Goal: Contribute content: Contribute content

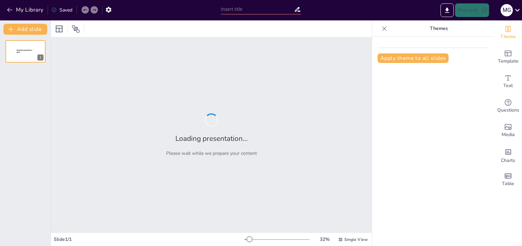
type input "New Sendsteps"
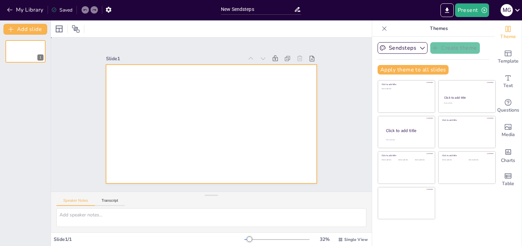
click at [249, 99] on div at bounding box center [211, 124] width 211 height 119
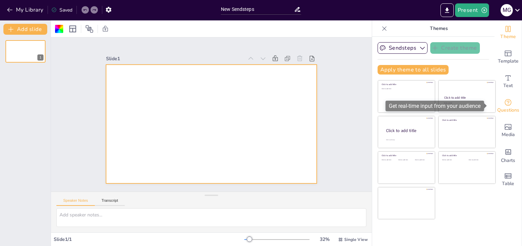
click at [505, 107] on span "Questions" at bounding box center [508, 109] width 22 height 7
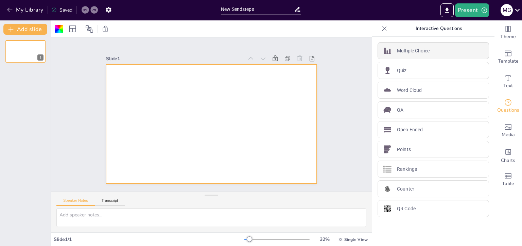
click at [465, 56] on div "Multiple Choice" at bounding box center [433, 50] width 111 height 17
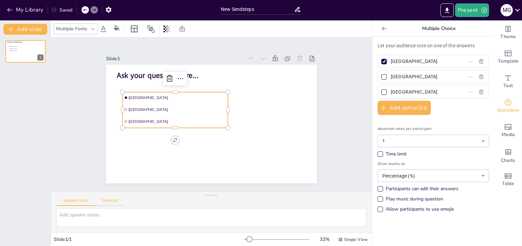
click at [115, 201] on button "Transcript" at bounding box center [110, 201] width 30 height 7
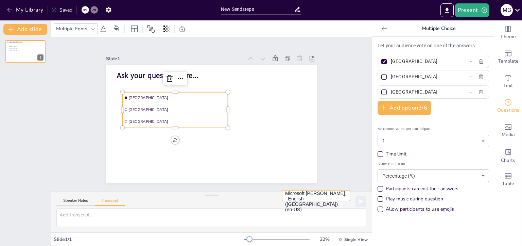
click at [340, 201] on button "Microsoft Anna - English ([GEOGRAPHIC_DATA]) (en-US)" at bounding box center [316, 195] width 68 height 11
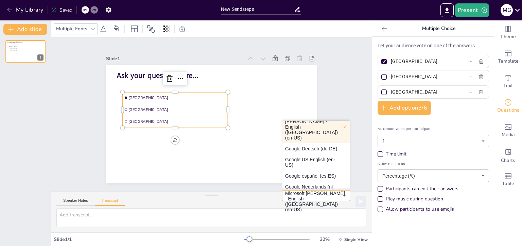
scroll to position [14, 0]
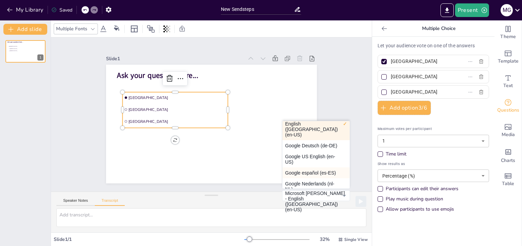
click at [326, 176] on button "Google español (es-ES)" at bounding box center [315, 172] width 67 height 11
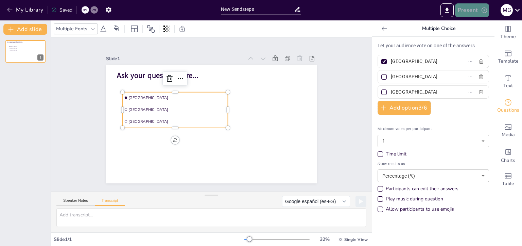
click at [467, 8] on button "Present" at bounding box center [472, 10] width 34 height 14
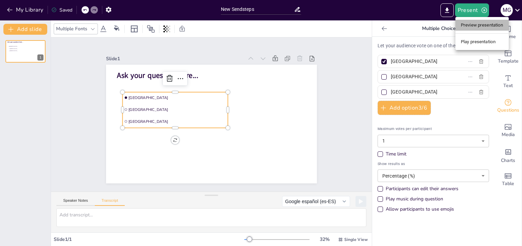
click at [475, 27] on li "Preview presentation" at bounding box center [481, 25] width 53 height 11
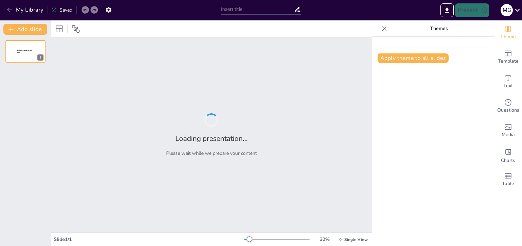
type input "New Sendsteps"
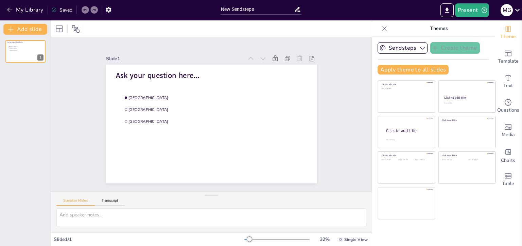
click at [253, 207] on div "Speaker Notes Transcript" at bounding box center [211, 200] width 321 height 16
click at [116, 199] on button "Transcript" at bounding box center [110, 201] width 30 height 7
click at [335, 201] on button "Microsoft Anna - English ([GEOGRAPHIC_DATA]) (en-US)" at bounding box center [316, 198] width 68 height 11
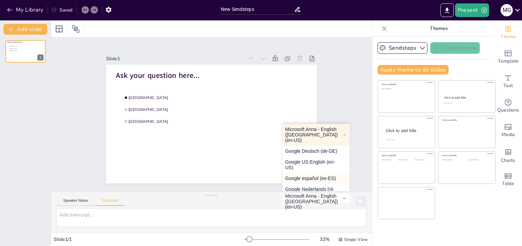
click at [316, 184] on button "Google español (es-ES)" at bounding box center [315, 178] width 67 height 11
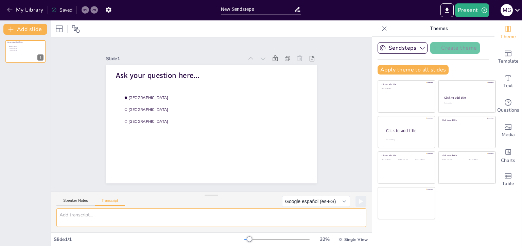
click at [188, 213] on textarea at bounding box center [211, 217] width 310 height 19
type textarea "¡"
click at [82, 215] on textarea "¿En que area de la fonoaudiologia te gustaria investigar?" at bounding box center [211, 217] width 310 height 19
click at [124, 215] on textarea "¿En que área de la fonoaudiologia te gustaria investigar?" at bounding box center [211, 217] width 310 height 19
drag, startPoint x: 124, startPoint y: 215, endPoint x: 118, endPoint y: 216, distance: 6.2
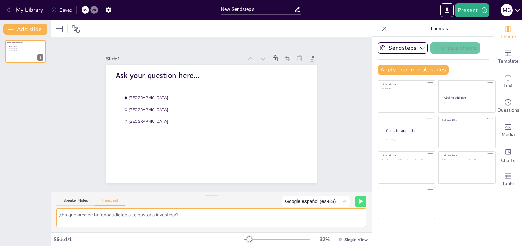
click at [118, 216] on textarea "¿En que área de la fonoaudiologia te gustaria investigar?" at bounding box center [211, 217] width 310 height 19
click at [131, 215] on textarea "¿En que área de la fonoaudiologia te gustaria investigar?" at bounding box center [211, 217] width 310 height 19
click at [130, 215] on textarea "¿En que área de la fonoaudiologia te gustaria investigar?" at bounding box center [211, 217] width 310 height 19
click at [145, 214] on textarea "¿En que área de la fonoaudiología te gustaria investigar?" at bounding box center [211, 217] width 310 height 19
click at [152, 216] on textarea "¿En que área de la fonoaudiología te gustaria investigar?" at bounding box center [211, 217] width 310 height 19
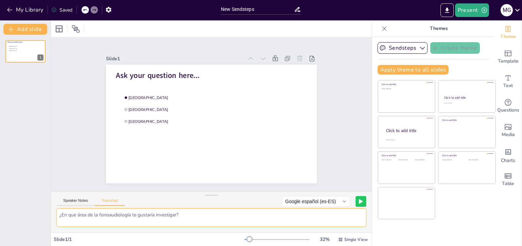
type textarea "¿En que área de la fonoaudiología te gustaría investigar?"
click at [359, 199] on icon at bounding box center [361, 201] width 4 height 5
click at [363, 187] on div "Slide 1 Ask your question here... [GEOGRAPHIC_DATA] [GEOGRAPHIC_DATA] [GEOGRAPH…" at bounding box center [211, 114] width 355 height 294
click at [363, 187] on div "Slide 1 Ask your question here... [GEOGRAPHIC_DATA] [GEOGRAPHIC_DATA] [GEOGRAPH…" at bounding box center [211, 114] width 313 height 350
click at [78, 200] on button "Speaker Notes" at bounding box center [75, 201] width 38 height 7
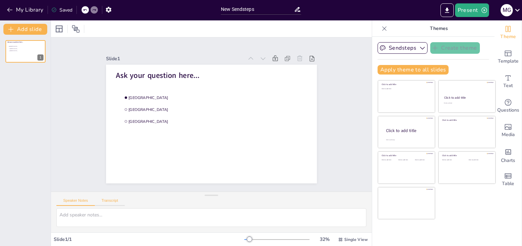
click at [105, 199] on button "Transcript" at bounding box center [110, 201] width 30 height 7
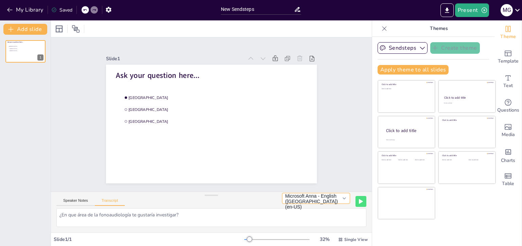
click at [339, 201] on button "Microsoft Anna - English ([GEOGRAPHIC_DATA]) (en-US)" at bounding box center [316, 198] width 68 height 11
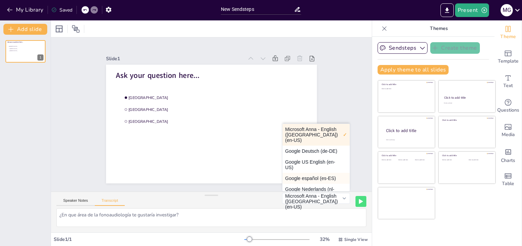
click at [325, 184] on button "Google español (es-ES)" at bounding box center [315, 178] width 67 height 11
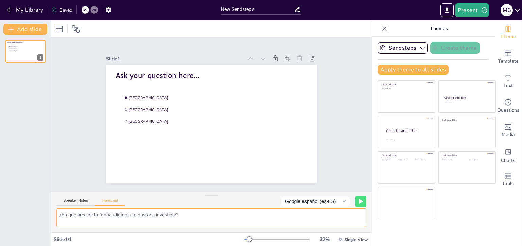
click at [231, 216] on textarea "¿En que área de la fonoaudiología te gustaría investigar?" at bounding box center [211, 217] width 310 height 19
click at [359, 203] on icon at bounding box center [361, 201] width 4 height 5
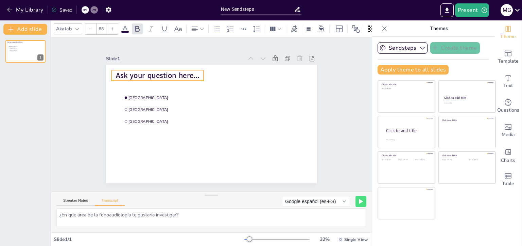
click at [192, 70] on span "Ask your question here..." at bounding box center [172, 60] width 82 height 35
click at [209, 151] on span "Ask your question here..." at bounding box center [250, 168] width 82 height 35
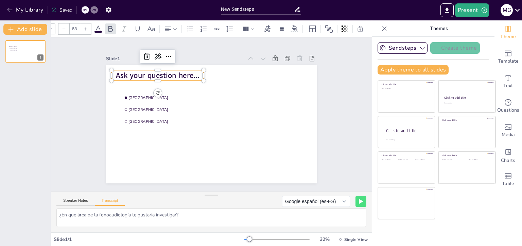
scroll to position [0, 31]
click at [151, 216] on textarea "¿En que área de la fonoaudiología te gustaría investigar?" at bounding box center [211, 217] width 310 height 19
click at [247, 70] on span "Ask your question here..." at bounding box center [272, 87] width 51 height 77
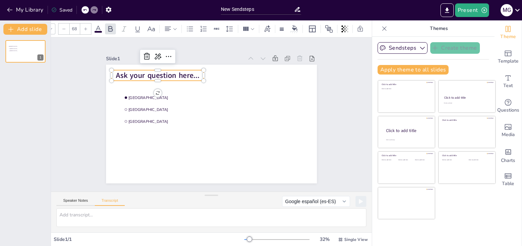
click at [175, 70] on span "Ask your question here..." at bounding box center [184, 53] width 77 height 50
click at [235, 70] on span "Ask your question here..." at bounding box center [244, 57] width 19 height 84
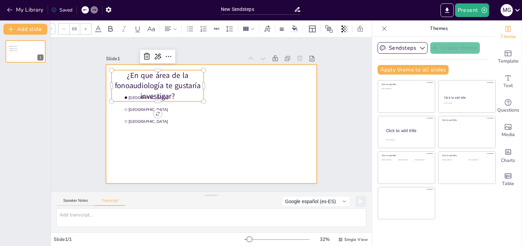
click at [257, 102] on div at bounding box center [203, 118] width 194 height 241
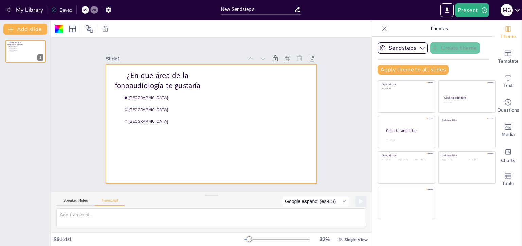
scroll to position [0, 0]
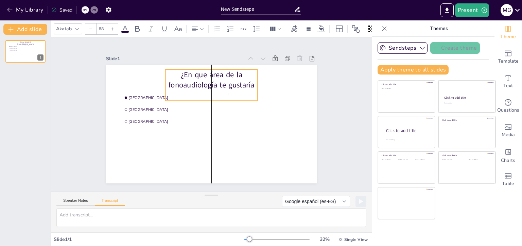
drag, startPoint x: 174, startPoint y: 72, endPoint x: 226, endPoint y: 72, distance: 52.4
click at [226, 72] on p "¿En que área de la fonoaudiología te gustaría investigar?" at bounding box center [226, 88] width 96 height 73
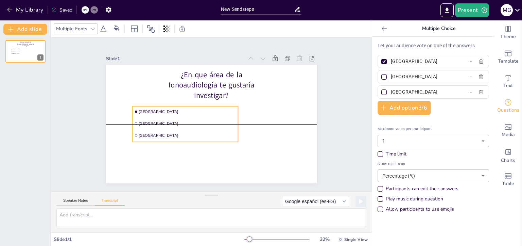
drag, startPoint x: 131, startPoint y: 89, endPoint x: 141, endPoint y: 101, distance: 15.4
click at [261, 101] on div "¿En que área de la fonoaudiología te gustaría investigar? [GEOGRAPHIC_DATA] [GE…" at bounding box center [261, 114] width 0 height 211
drag, startPoint x: 141, startPoint y: 101, endPoint x: 159, endPoint y: 103, distance: 17.8
click at [186, 103] on div at bounding box center [219, 141] width 66 height 88
drag, startPoint x: 160, startPoint y: 105, endPoint x: 173, endPoint y: 105, distance: 12.9
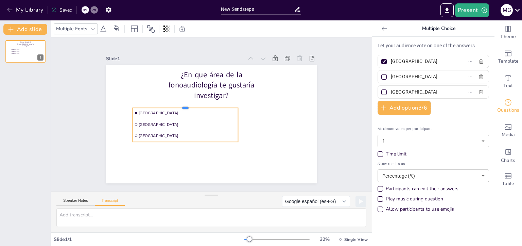
click at [178, 105] on div at bounding box center [206, 87] width 57 height 94
drag, startPoint x: 178, startPoint y: 104, endPoint x: 178, endPoint y: 99, distance: 4.8
click at [189, 99] on div at bounding box center [240, 118] width 102 height 38
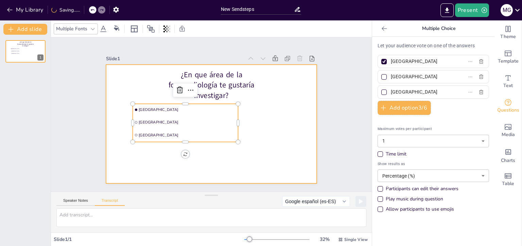
click at [175, 154] on div at bounding box center [207, 123] width 241 height 194
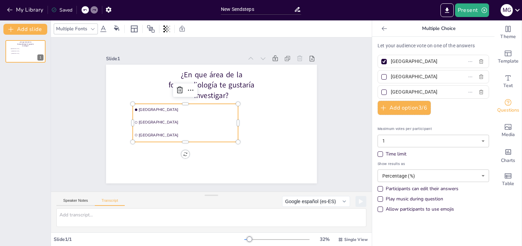
click at [185, 128] on li "[GEOGRAPHIC_DATA]" at bounding box center [191, 88] width 12 height 105
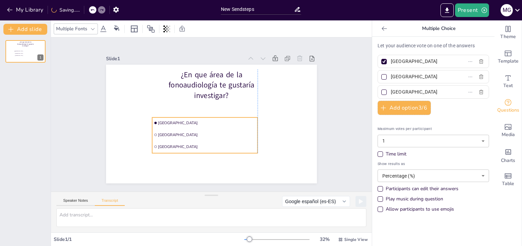
drag, startPoint x: 155, startPoint y: 128, endPoint x: 177, endPoint y: 141, distance: 25.7
click at [209, 140] on span "[GEOGRAPHIC_DATA]" at bounding box center [240, 99] width 62 height 82
click at [167, 108] on span "[GEOGRAPHIC_DATA]" at bounding box center [216, 105] width 98 height 5
click at [190, 121] on span "[GEOGRAPHIC_DATA]" at bounding box center [202, 111] width 25 height 97
click at [167, 118] on span "[GEOGRAPHIC_DATA]" at bounding box center [214, 104] width 97 height 25
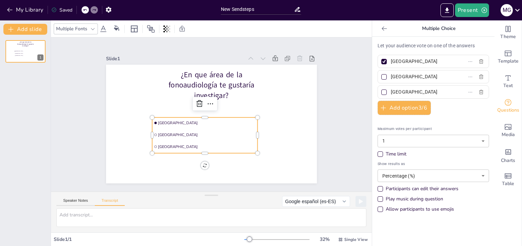
click at [201, 119] on span "[GEOGRAPHIC_DATA]" at bounding box center [203, 110] width 5 height 98
click at [175, 119] on span "[GEOGRAPHIC_DATA]" at bounding box center [201, 114] width 53 height 87
click at [178, 120] on span "[GEOGRAPHIC_DATA]" at bounding box center [204, 121] width 94 height 35
click at [205, 130] on span "[GEOGRAPHIC_DATA]" at bounding box center [192, 105] width 25 height 97
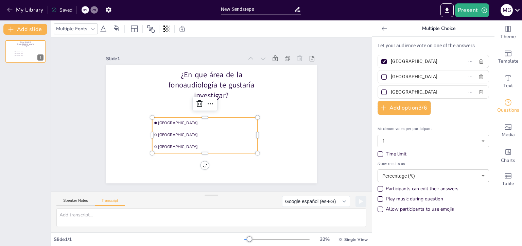
click at [203, 130] on span "[GEOGRAPHIC_DATA]" at bounding box center [190, 114] width 25 height 97
click at [474, 65] on div "[GEOGRAPHIC_DATA]" at bounding box center [433, 61] width 111 height 13
click at [479, 62] on icon "button" at bounding box center [481, 61] width 4 height 4
checkbox input "false"
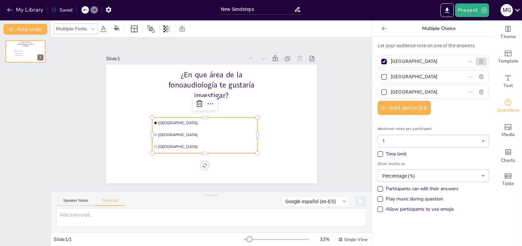
type input "[GEOGRAPHIC_DATA]"
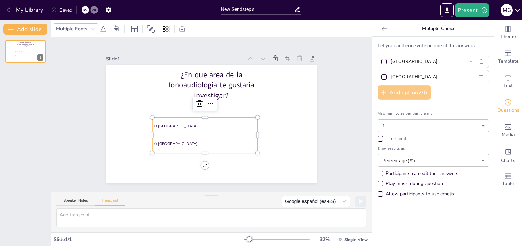
click at [420, 94] on button "Add option 2 / 6" at bounding box center [404, 92] width 53 height 14
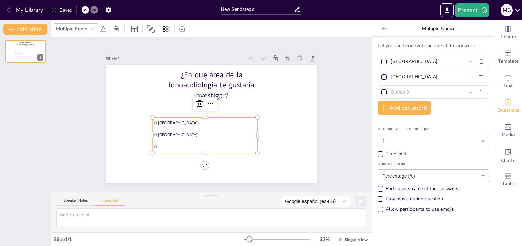
click at [416, 92] on input "text" at bounding box center [422, 92] width 63 height 10
type input "Lenguaje"
click at [411, 78] on input "[GEOGRAPHIC_DATA]" at bounding box center [422, 77] width 63 height 10
type input "T"
type input "Audición"
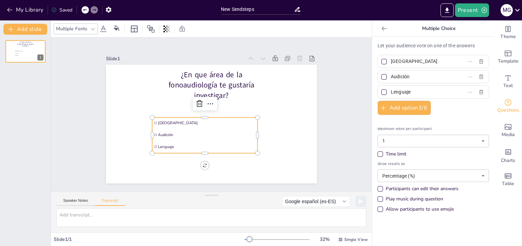
click at [414, 62] on input "[GEOGRAPHIC_DATA]" at bounding box center [422, 61] width 63 height 10
type input "R"
type input "Fonoestomatología"
click at [408, 106] on button "Add option 3 / 6" at bounding box center [404, 108] width 53 height 14
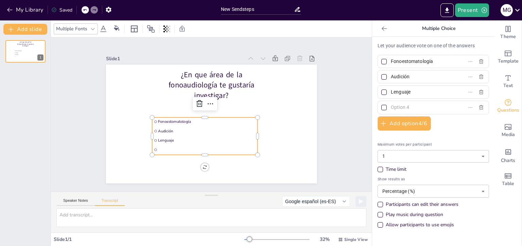
click at [404, 103] on input "text" at bounding box center [422, 107] width 63 height 10
type input "Voz"
click at [467, 128] on div "Let your audience vote on one of the answers Fonoestomatología Audición Lenguaj…" at bounding box center [433, 136] width 111 height 189
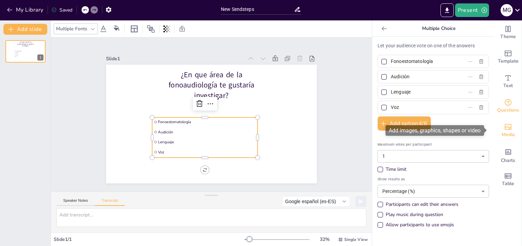
click at [502, 135] on span "Media" at bounding box center [508, 134] width 13 height 7
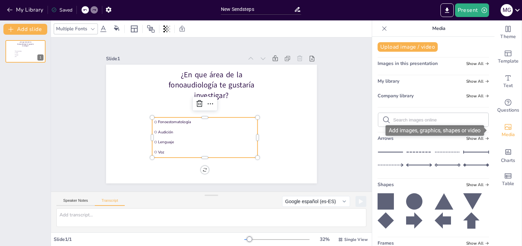
click at [502, 135] on span "Media" at bounding box center [508, 134] width 13 height 7
click at [504, 127] on icon "Add images, graphics, shapes or video" at bounding box center [508, 127] width 8 height 8
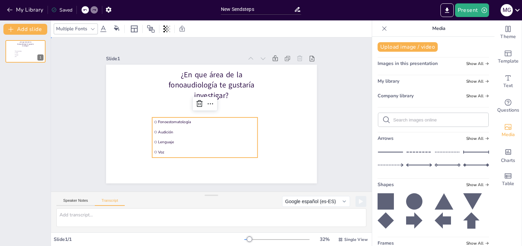
click at [344, 88] on div "Slide 1 ¿En que área de la fonoaudiología te gustaría investigar? Fonoestomatol…" at bounding box center [211, 114] width 355 height 294
click at [200, 124] on li "Audición" at bounding box center [215, 132] width 96 height 61
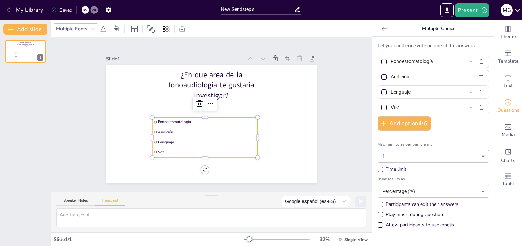
click at [103, 28] on icon at bounding box center [103, 29] width 8 height 8
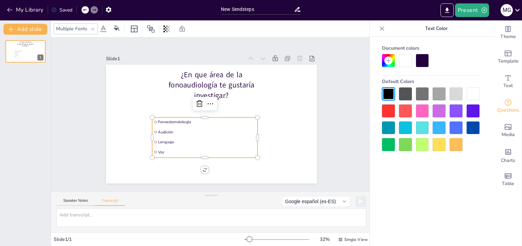
click at [428, 111] on div at bounding box center [422, 110] width 13 height 13
click at [476, 111] on div at bounding box center [473, 110] width 13 height 13
click at [92, 29] on icon at bounding box center [92, 28] width 5 height 5
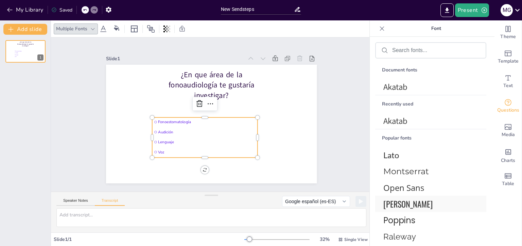
click at [402, 204] on span "[PERSON_NAME]" at bounding box center [429, 203] width 92 height 12
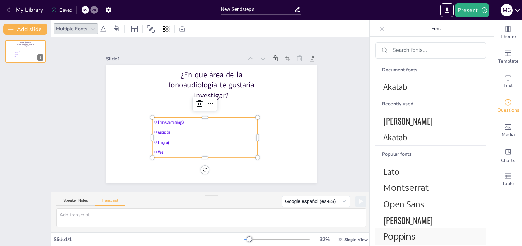
click at [402, 236] on span "Poppins" at bounding box center [429, 236] width 92 height 12
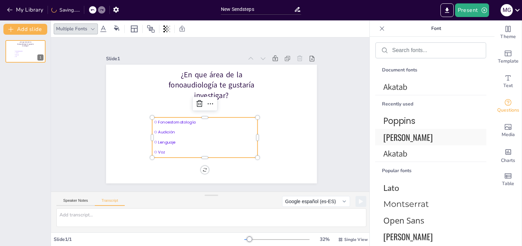
click at [402, 140] on span "[PERSON_NAME]" at bounding box center [429, 137] width 92 height 12
click at [100, 29] on icon at bounding box center [103, 29] width 8 height 8
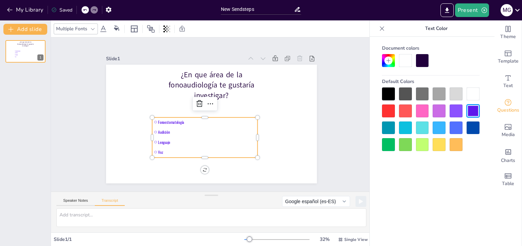
click at [100, 29] on icon at bounding box center [103, 29] width 8 height 8
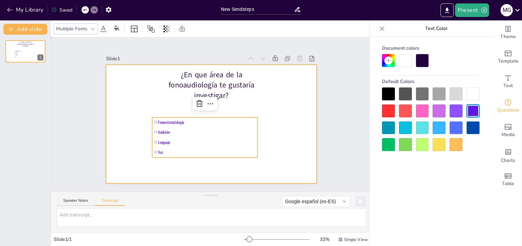
click at [291, 97] on div at bounding box center [221, 113] width 140 height 222
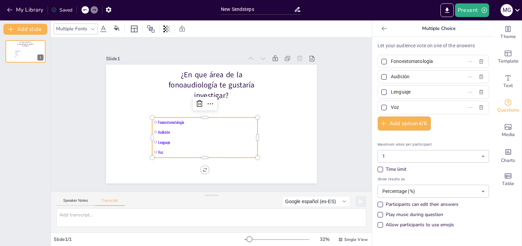
click at [239, 117] on span "Fonoestomatología" at bounding box center [203, 118] width 83 height 62
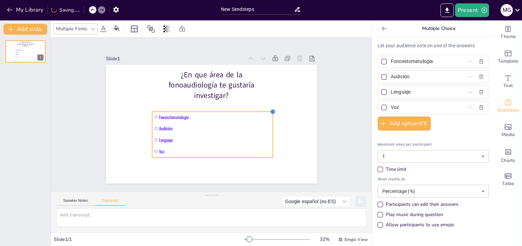
drag, startPoint x: 252, startPoint y: 114, endPoint x: 256, endPoint y: 108, distance: 7.5
click at [256, 108] on div "¿En que área de la fonoaudiología te gustaría investigar? Fonoestomatología Aud…" at bounding box center [206, 122] width 240 height 220
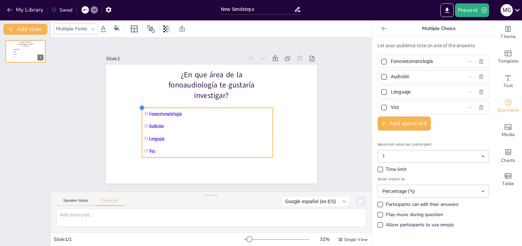
drag, startPoint x: 147, startPoint y: 108, endPoint x: 136, endPoint y: 107, distance: 10.6
click at [144, 90] on div at bounding box center [147, 86] width 7 height 7
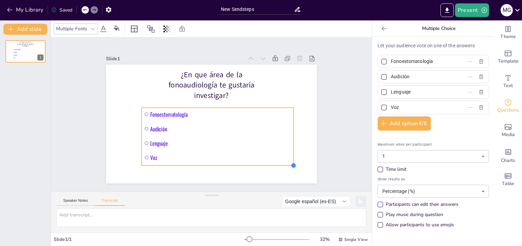
drag, startPoint x: 266, startPoint y: 154, endPoint x: 288, endPoint y: 154, distance: 21.4
click at [288, 154] on div "¿En que área de la fonoaudiología te gustaría investigar? Fonoestomatología Aud…" at bounding box center [205, 121] width 236 height 229
click at [134, 29] on icon at bounding box center [134, 29] width 8 height 8
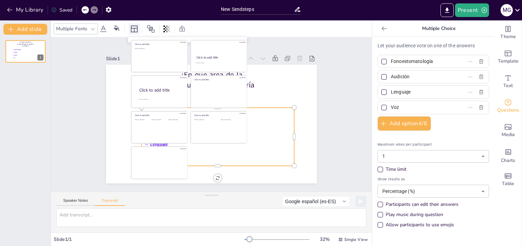
click at [134, 29] on icon at bounding box center [134, 29] width 8 height 8
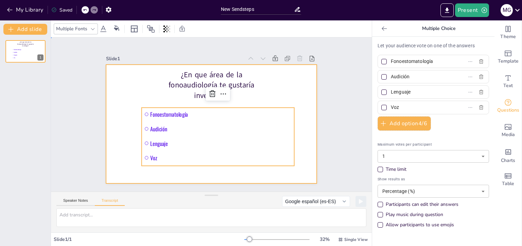
click at [132, 114] on div at bounding box center [202, 113] width 140 height 222
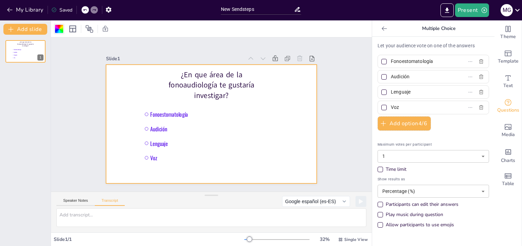
click at [57, 31] on div at bounding box center [59, 29] width 8 height 8
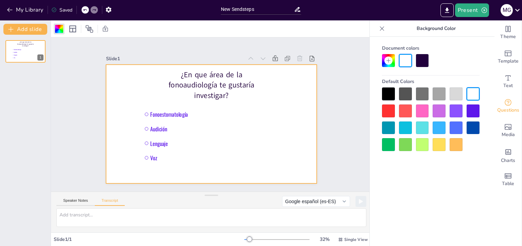
click at [425, 145] on div at bounding box center [422, 144] width 13 height 13
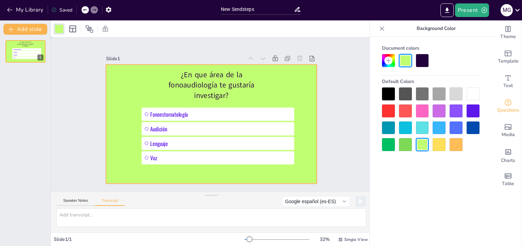
click at [334, 112] on div "Slide 1 ¿En que área de la fonoaudiología te gustaría investigar? Fonoestomatol…" at bounding box center [211, 114] width 246 height 353
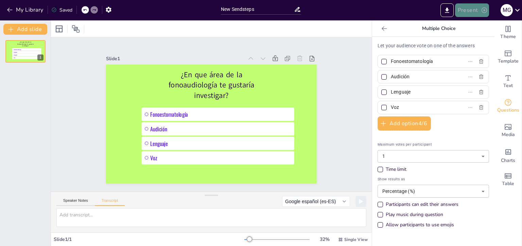
click at [472, 12] on button "Present" at bounding box center [472, 10] width 34 height 14
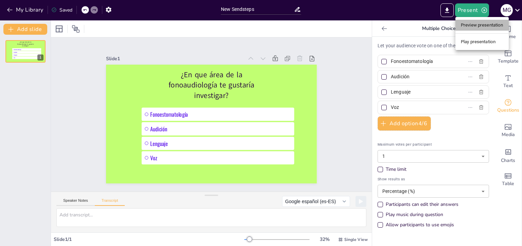
click at [471, 25] on li "Preview presentation" at bounding box center [481, 25] width 53 height 11
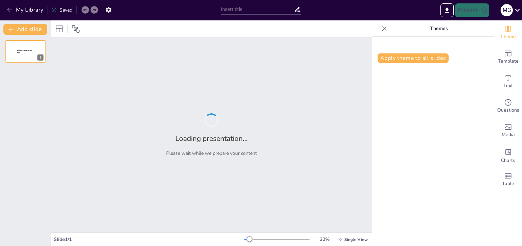
type input "New Sendsteps"
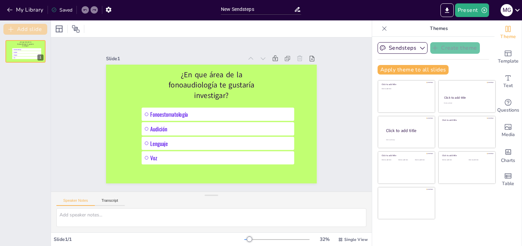
click at [32, 31] on button "Add slide" at bounding box center [25, 29] width 44 height 11
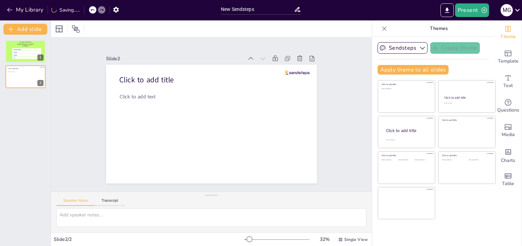
drag, startPoint x: 31, startPoint y: 44, endPoint x: 29, endPoint y: 38, distance: 6.1
click at [29, 38] on div "¿En que área de la fonoaudiología te gustaría investigar? Fonoestomatología Aud…" at bounding box center [25, 140] width 51 height 211
drag, startPoint x: 29, startPoint y: 38, endPoint x: 5, endPoint y: 130, distance: 94.5
click at [5, 130] on div "¿En que área de la fonoaudiología te gustaría investigar? Fonoestomatología Aud…" at bounding box center [25, 140] width 51 height 211
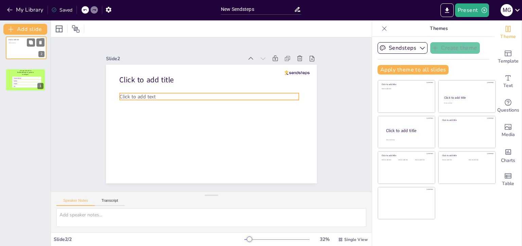
drag, startPoint x: 15, startPoint y: 81, endPoint x: 15, endPoint y: 42, distance: 38.8
click at [15, 42] on div at bounding box center [26, 47] width 40 height 22
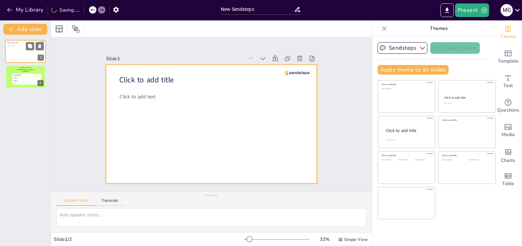
click at [25, 52] on div at bounding box center [25, 51] width 41 height 23
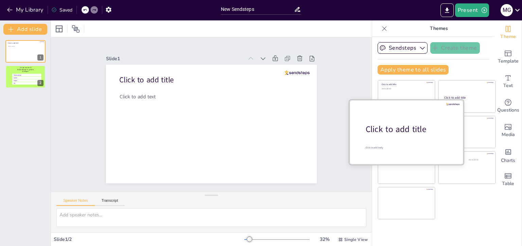
click at [397, 144] on div at bounding box center [406, 132] width 114 height 64
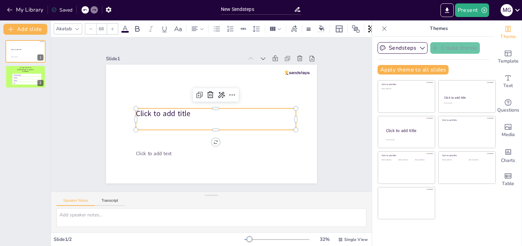
click at [167, 105] on span "Click to add title" at bounding box center [173, 85] width 50 height 40
click at [167, 110] on span "Click to add title" at bounding box center [164, 103] width 55 height 21
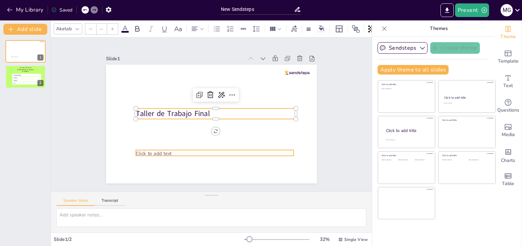
type input "45"
click at [145, 137] on span "Click to add text" at bounding box center [142, 126] width 35 height 21
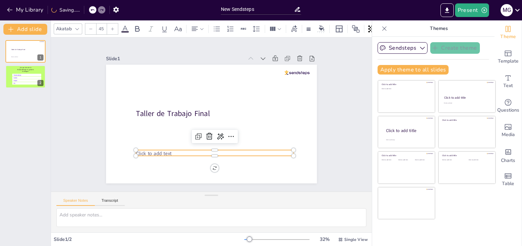
click at [145, 152] on span "Click to add text" at bounding box center [150, 147] width 36 height 11
click at [145, 125] on span "Click to add text" at bounding box center [141, 112] width 33 height 27
click at [145, 147] on span "Click to add text" at bounding box center [146, 140] width 36 height 14
click at [145, 131] on span "Click to add text" at bounding box center [142, 119] width 34 height 24
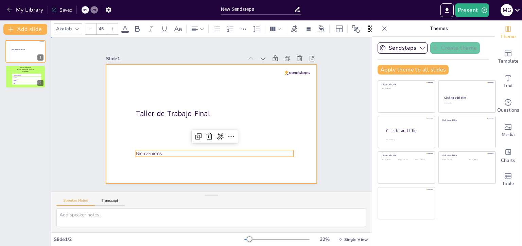
click at [234, 104] on div at bounding box center [208, 123] width 237 height 178
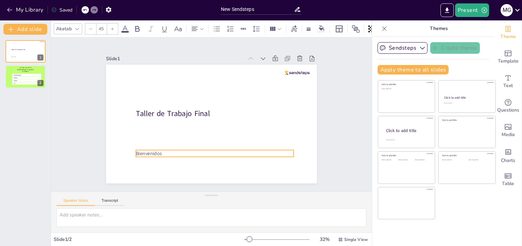
click at [138, 149] on span "Bienvenidos" at bounding box center [145, 147] width 27 height 10
click at [138, 145] on span "Bienvenidos" at bounding box center [141, 139] width 27 height 12
click at [154, 99] on span "Bienvenidos" at bounding box center [143, 86] width 21 height 25
click at [152, 133] on span "Bienvenidos" at bounding box center [138, 124] width 27 height 17
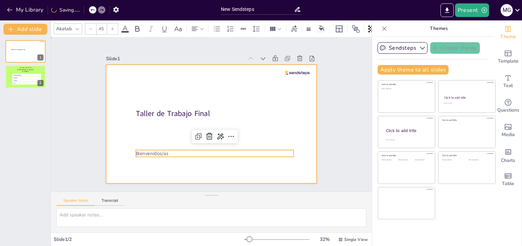
click at [252, 101] on div at bounding box center [202, 116] width 160 height 231
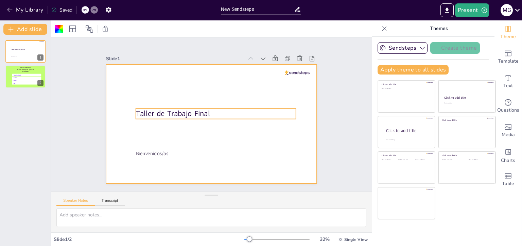
click at [208, 112] on p "Taller de Trabajo Final" at bounding box center [216, 115] width 159 height 44
click at [208, 112] on p "Taller de Trabajo Final" at bounding box center [214, 118] width 89 height 144
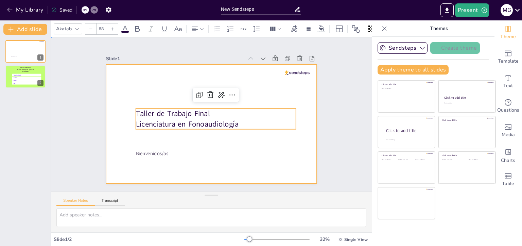
click at [261, 136] on div at bounding box center [206, 122] width 240 height 220
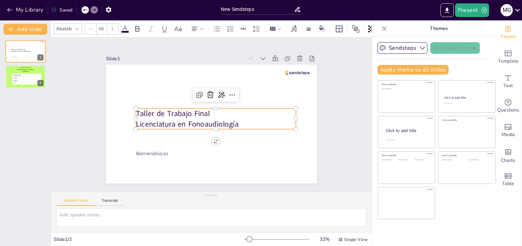
click at [234, 121] on p "Licenciatura en Fonoaudiología" at bounding box center [205, 106] width 159 height 44
click at [200, 27] on icon at bounding box center [202, 29] width 5 height 5
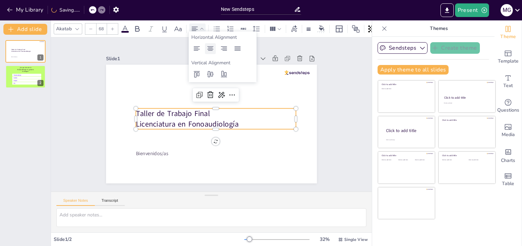
click at [211, 45] on icon at bounding box center [210, 49] width 8 height 8
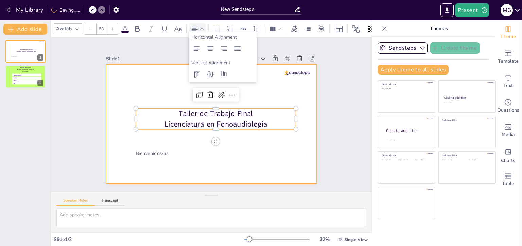
click at [218, 139] on div at bounding box center [206, 122] width 240 height 220
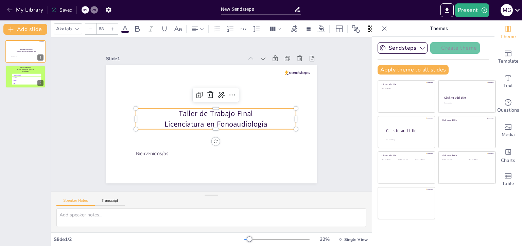
click at [206, 120] on span "Licenciatura en Fonoaudiología" at bounding box center [201, 110] width 83 height 76
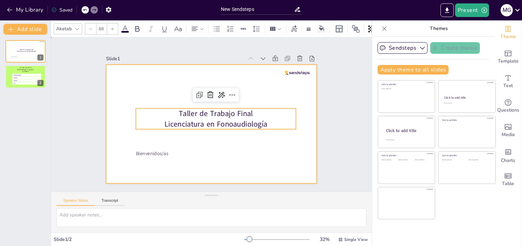
click at [187, 137] on div at bounding box center [208, 123] width 237 height 178
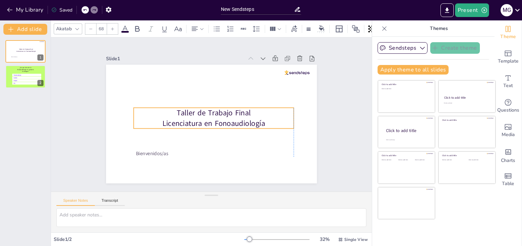
drag, startPoint x: 189, startPoint y: 119, endPoint x: 184, endPoint y: 118, distance: 4.8
click at [184, 118] on span "Licenciatura en Fonoaudiología" at bounding box center [213, 123] width 103 height 10
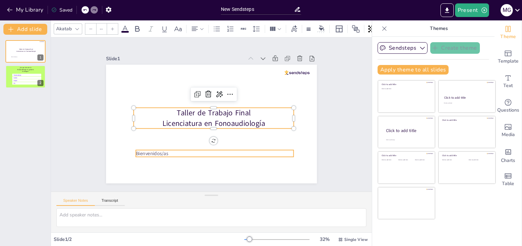
type input "45"
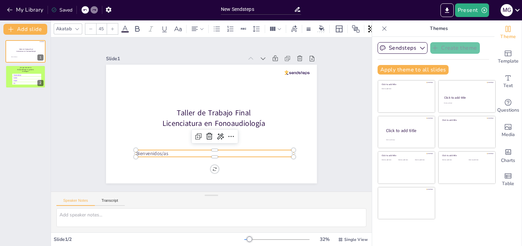
click at [157, 136] on span "Bienvenidos/as" at bounding box center [141, 125] width 32 height 19
click at [156, 130] on span "Bienvenidos/as" at bounding box center [140, 118] width 31 height 22
click at [157, 92] on span "Bienvenidos/as" at bounding box center [151, 76] width 19 height 32
click at [157, 147] on span "Bienvenidos/as" at bounding box center [145, 139] width 33 height 13
click at [156, 130] on span "Bienvenidos/as" at bounding box center [140, 118] width 31 height 22
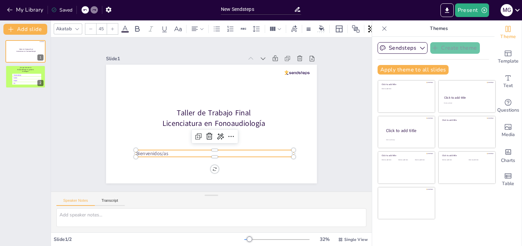
click at [157, 152] on span "Bienvenidos/as" at bounding box center [148, 147] width 33 height 10
click at [197, 28] on icon at bounding box center [195, 29] width 8 height 8
click at [209, 50] on icon at bounding box center [210, 49] width 8 height 8
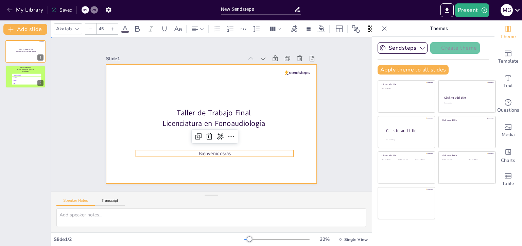
click at [227, 160] on div at bounding box center [207, 123] width 241 height 194
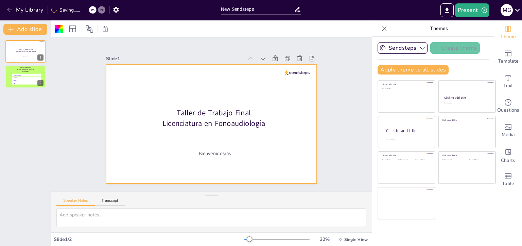
click at [117, 94] on div at bounding box center [207, 123] width 241 height 194
click at [60, 30] on div at bounding box center [59, 29] width 8 height 8
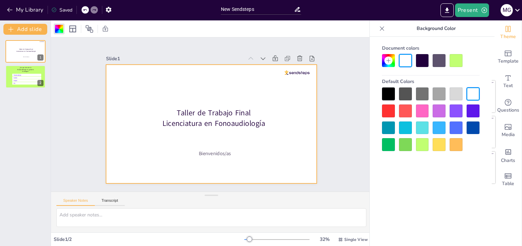
click at [439, 112] on div at bounding box center [439, 110] width 13 height 13
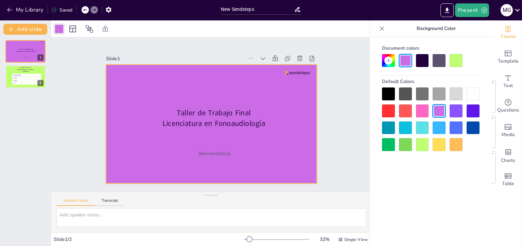
click at [455, 99] on div at bounding box center [456, 93] width 13 height 13
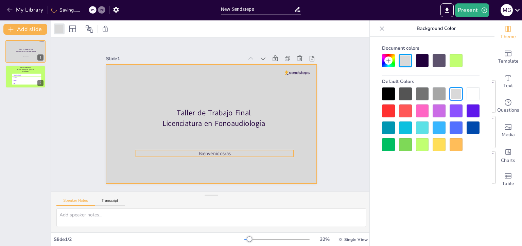
click at [224, 150] on span "Bienvenidos/as" at bounding box center [210, 153] width 33 height 10
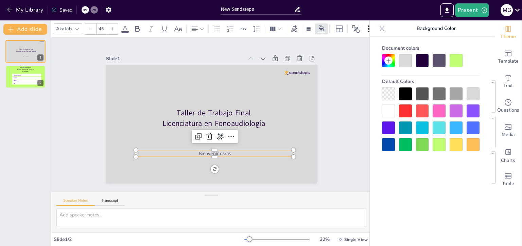
click at [418, 93] on div at bounding box center [422, 93] width 13 height 13
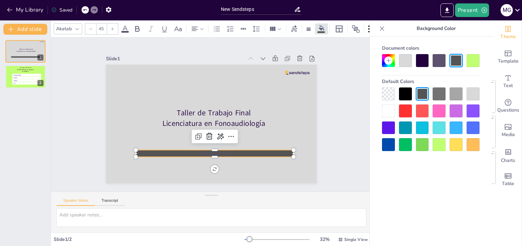
click at [440, 114] on div at bounding box center [439, 110] width 13 height 13
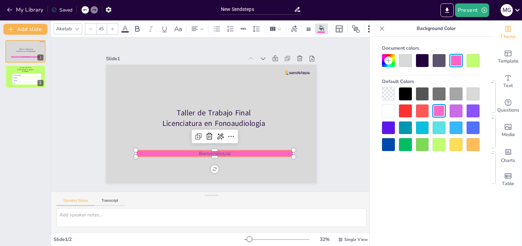
click at [437, 143] on div at bounding box center [439, 144] width 13 height 13
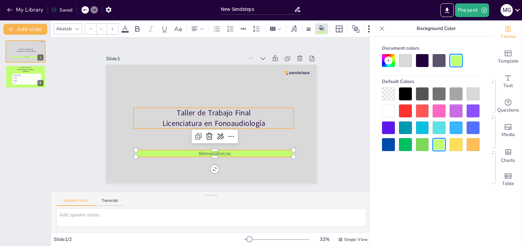
type input "68"
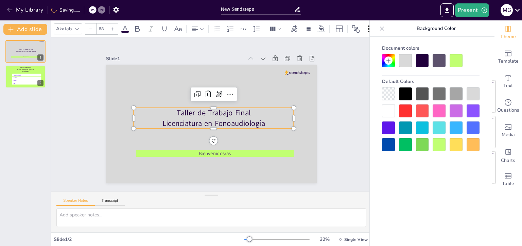
click at [242, 122] on span "Licenciatura en Fonoaudiología" at bounding box center [211, 123] width 103 height 31
click at [432, 139] on div at bounding box center [431, 119] width 98 height 64
click at [437, 143] on div at bounding box center [439, 144] width 13 height 13
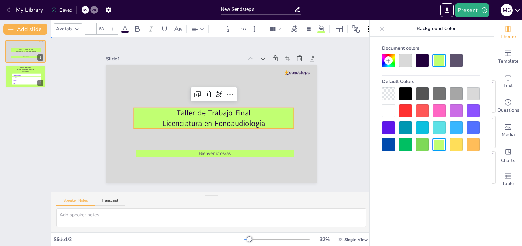
click at [315, 139] on div "Slide 1 Taller de Trabajo Final Licenciatura en Fonoaudiología Bienvenidos/as S…" at bounding box center [212, 114] width 262 height 163
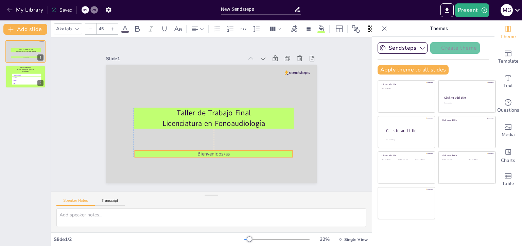
click at [187, 152] on p "Bienvenidos/as" at bounding box center [194, 149] width 140 height 85
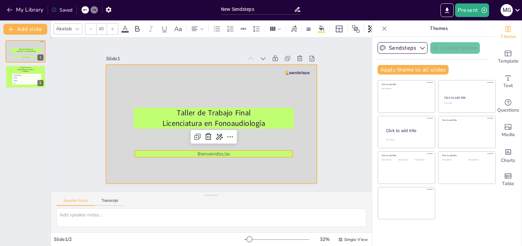
click at [220, 81] on div at bounding box center [209, 124] width 231 height 160
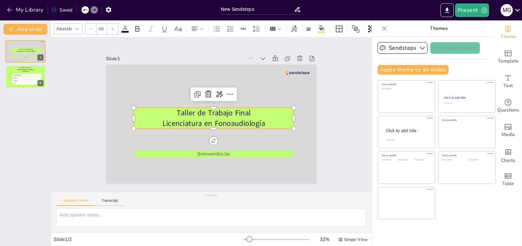
click at [206, 121] on span "Licenciatura en Fonoaudiología" at bounding box center [209, 123] width 94 height 60
click at [206, 121] on span "Licenciatura en Fonoaudiología" at bounding box center [211, 123] width 103 height 31
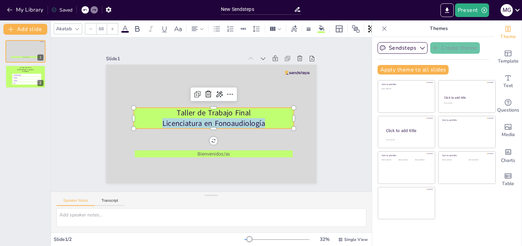
click at [206, 121] on span "Licenciatura en Fonoaudiología" at bounding box center [210, 123] width 101 height 41
click at [206, 121] on span "Licenciatura en Fonoaudiología" at bounding box center [210, 123] width 98 height 51
click at [206, 121] on span "Licenciatura en Fonoaudiología" at bounding box center [211, 123] width 103 height 31
drag, startPoint x: 169, startPoint y: 111, endPoint x: 263, endPoint y: 124, distance: 94.7
click at [263, 124] on div "Taller de Trabajo Final Licenciatura en Fonoaudiología" at bounding box center [210, 118] width 133 height 123
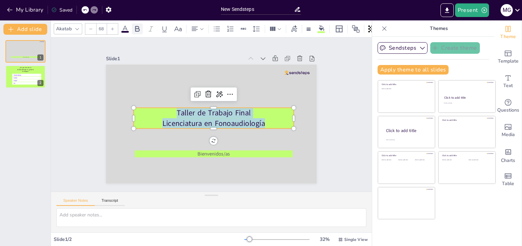
click at [134, 26] on icon at bounding box center [137, 29] width 8 height 8
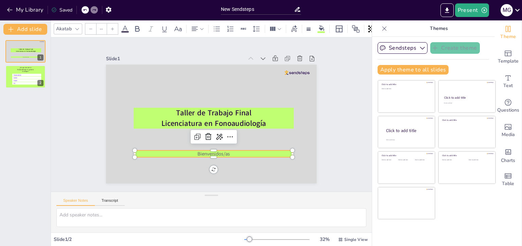
type input "45"
click at [170, 151] on p "Bienvenidos/as" at bounding box center [205, 153] width 156 height 39
click at [191, 151] on span "Bienvenidos/as" at bounding box center [193, 149] width 31 height 22
click at [191, 151] on span "Bienvenidos/as" at bounding box center [198, 150] width 32 height 19
click at [197, 151] on span "Bienvenidos/as" at bounding box center [213, 153] width 32 height 7
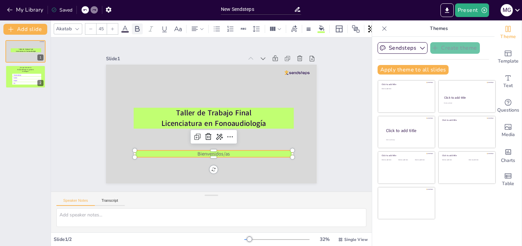
click at [134, 25] on icon at bounding box center [137, 29] width 8 height 8
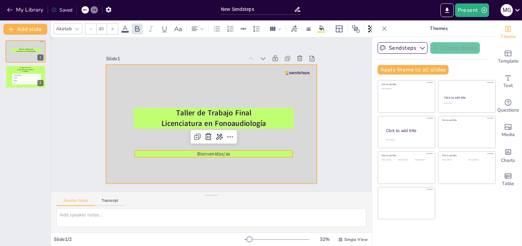
click at [160, 83] on div at bounding box center [203, 119] width 208 height 242
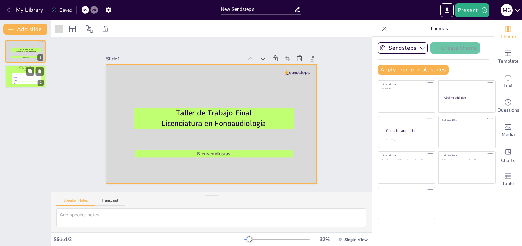
click at [28, 81] on span "Lenguaje" at bounding box center [28, 81] width 28 height 2
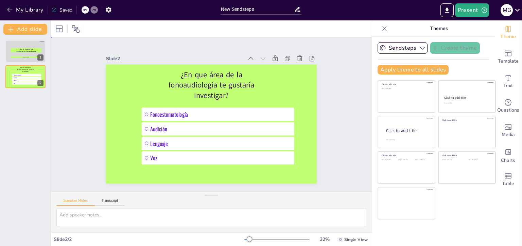
click at [329, 134] on div "Slide 1 Taller de Trabajo Final Licenciatura en Fonoaudiología Bienvenidos/as S…" at bounding box center [211, 114] width 272 height 187
click at [465, 10] on button "Present" at bounding box center [472, 10] width 34 height 14
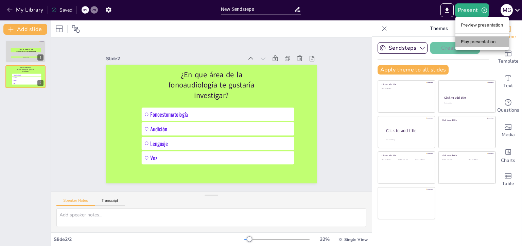
click at [468, 38] on li "Play presentation" at bounding box center [481, 41] width 53 height 11
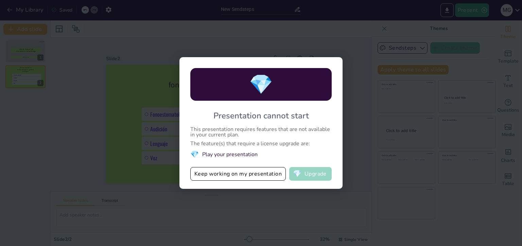
click at [313, 175] on button "💎 Upgrade" at bounding box center [310, 174] width 42 height 14
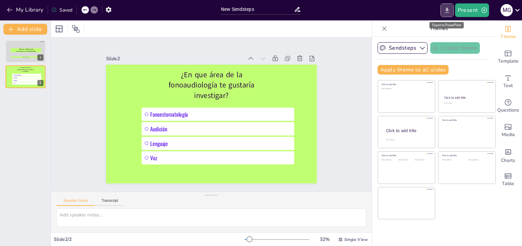
click at [447, 11] on icon "Export to PowerPoint" at bounding box center [447, 9] width 4 height 5
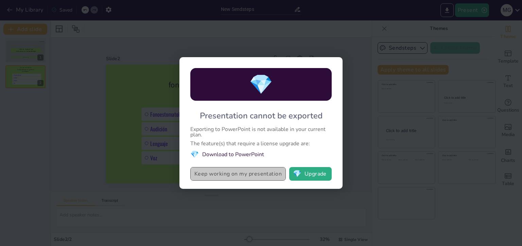
click at [270, 174] on button "Keep working on my presentation" at bounding box center [238, 174] width 96 height 14
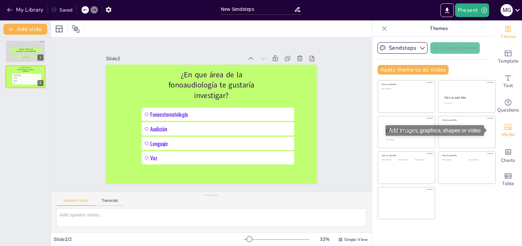
click at [506, 130] on icon "Add images, graphics, shapes or video" at bounding box center [508, 127] width 8 height 8
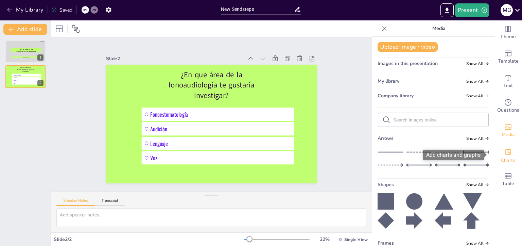
click at [505, 155] on icon "Add charts and graphs" at bounding box center [508, 151] width 7 height 7
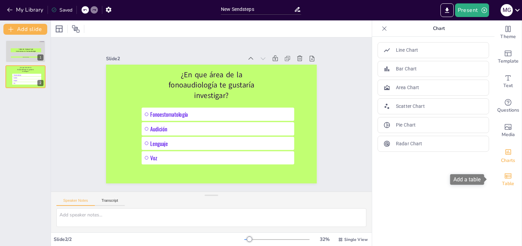
click at [505, 178] on icon "Add a table" at bounding box center [508, 175] width 7 height 5
